Goal: Information Seeking & Learning: Learn about a topic

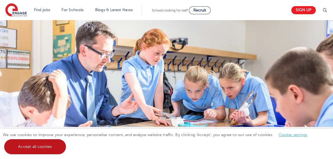
click at [41, 148] on link "Accept all cookies" at bounding box center [35, 146] width 62 height 15
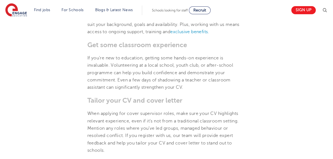
scroll to position [801, 0]
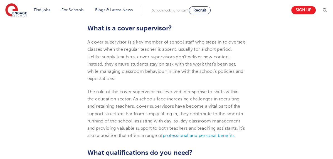
scroll to position [0, 0]
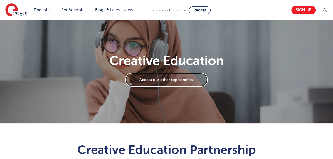
click at [175, 77] on link "Access our other top benefits!" at bounding box center [166, 80] width 82 height 14
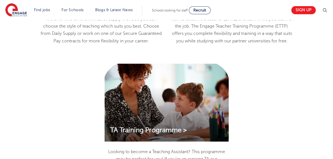
scroll to position [634, 0]
